Goal: Task Accomplishment & Management: Manage account settings

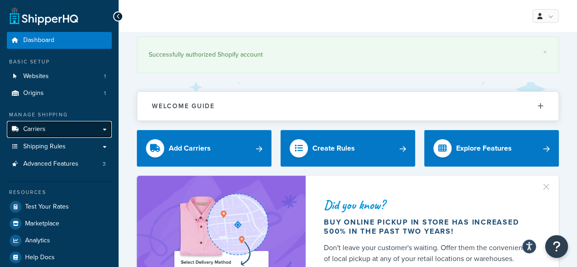
click at [47, 131] on link "Carriers" at bounding box center [59, 129] width 105 height 17
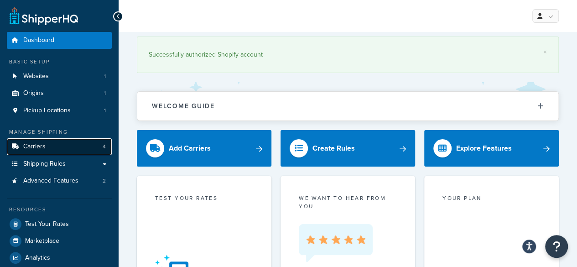
click at [40, 146] on span "Carriers" at bounding box center [34, 147] width 22 height 8
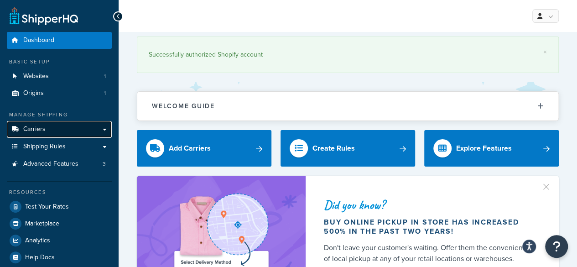
click at [44, 130] on span "Carriers" at bounding box center [34, 130] width 22 height 8
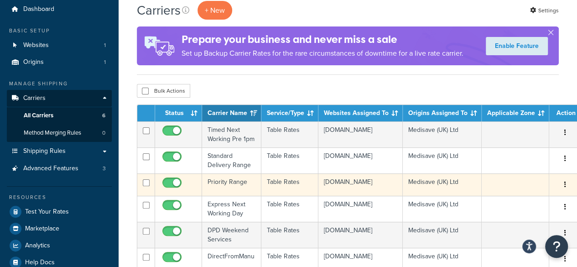
scroll to position [46, 0]
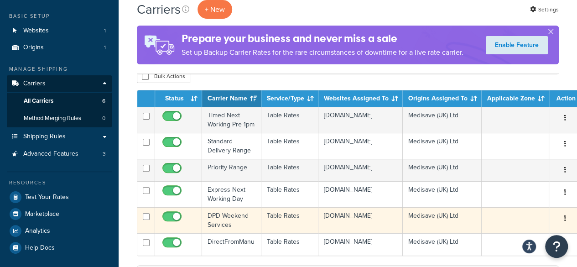
click at [173, 219] on input "checkbox" at bounding box center [173, 218] width 25 height 11
checkbox input "false"
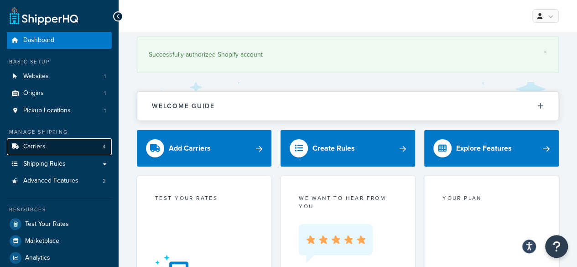
click at [41, 145] on span "Carriers" at bounding box center [34, 147] width 22 height 8
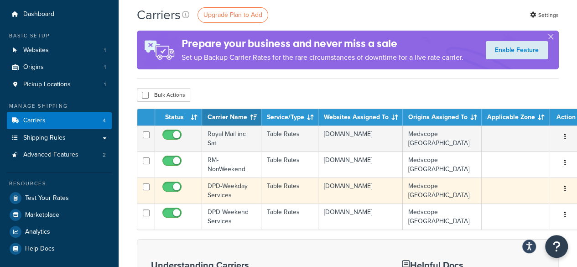
scroll to position [46, 0]
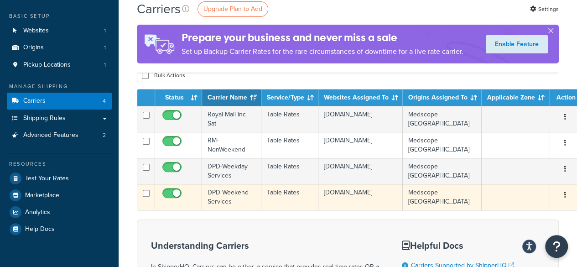
click at [170, 195] on input "checkbox" at bounding box center [173, 195] width 25 height 11
checkbox input "false"
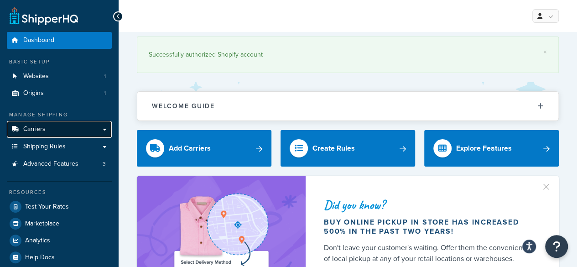
click at [51, 127] on link "Carriers" at bounding box center [59, 129] width 105 height 17
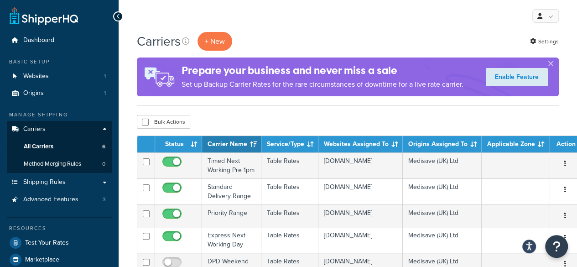
scroll to position [46, 0]
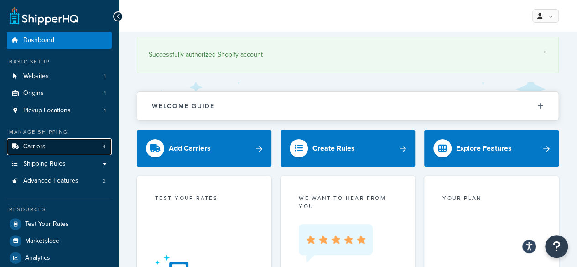
click at [22, 150] on link "Carriers 4" at bounding box center [59, 146] width 105 height 17
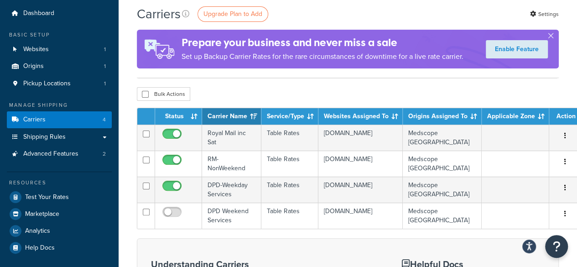
scroll to position [46, 0]
